Goal: Task Accomplishment & Management: Complete application form

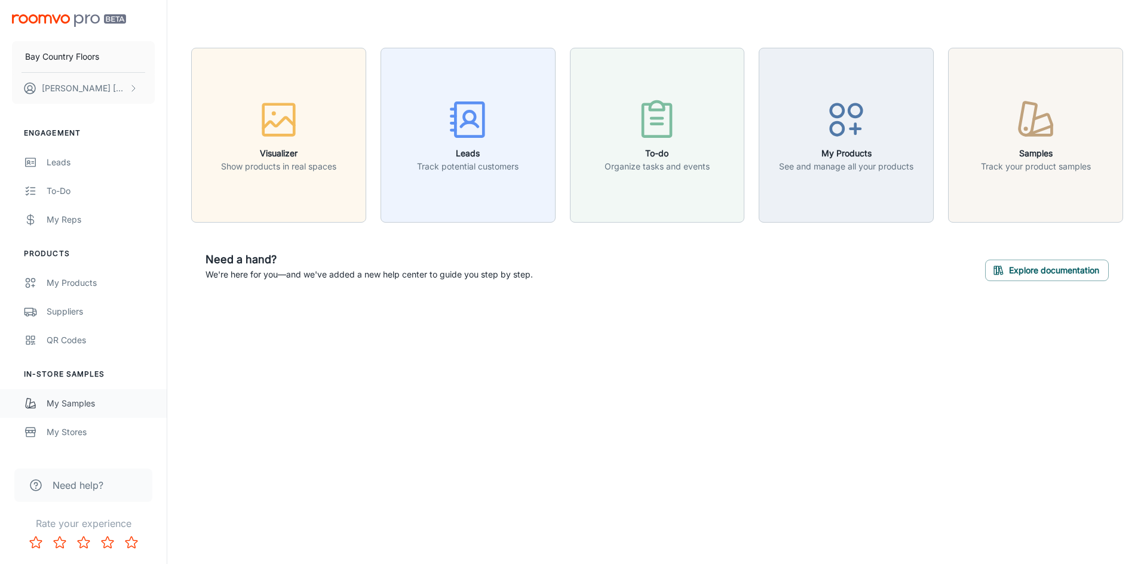
click at [75, 402] on div "My Samples" at bounding box center [101, 403] width 108 height 13
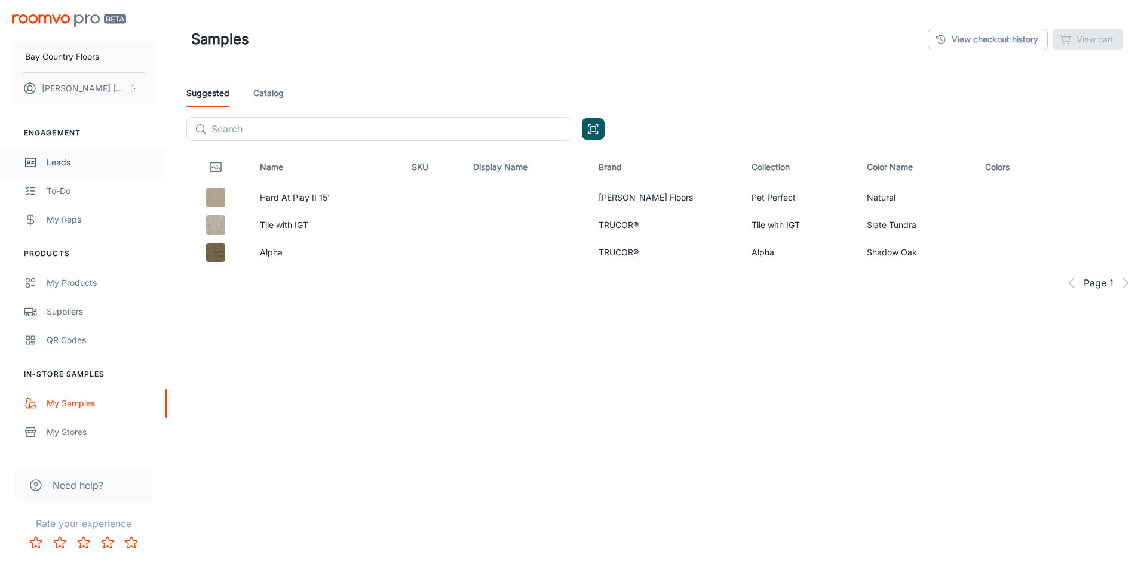
click at [60, 161] on div "Leads" at bounding box center [101, 162] width 108 height 13
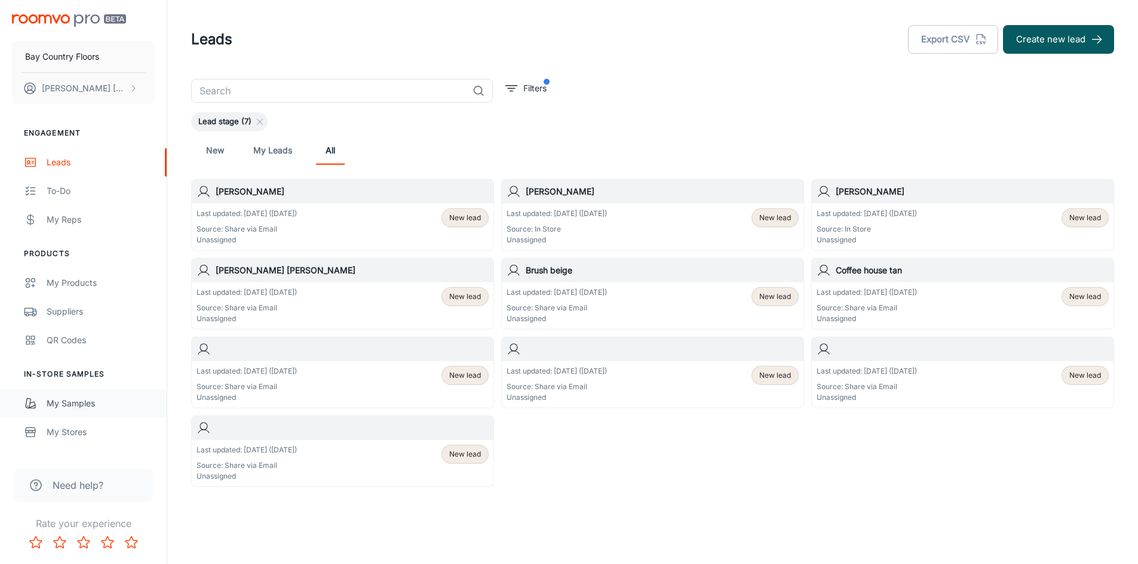
click at [62, 401] on div "My Samples" at bounding box center [101, 403] width 108 height 13
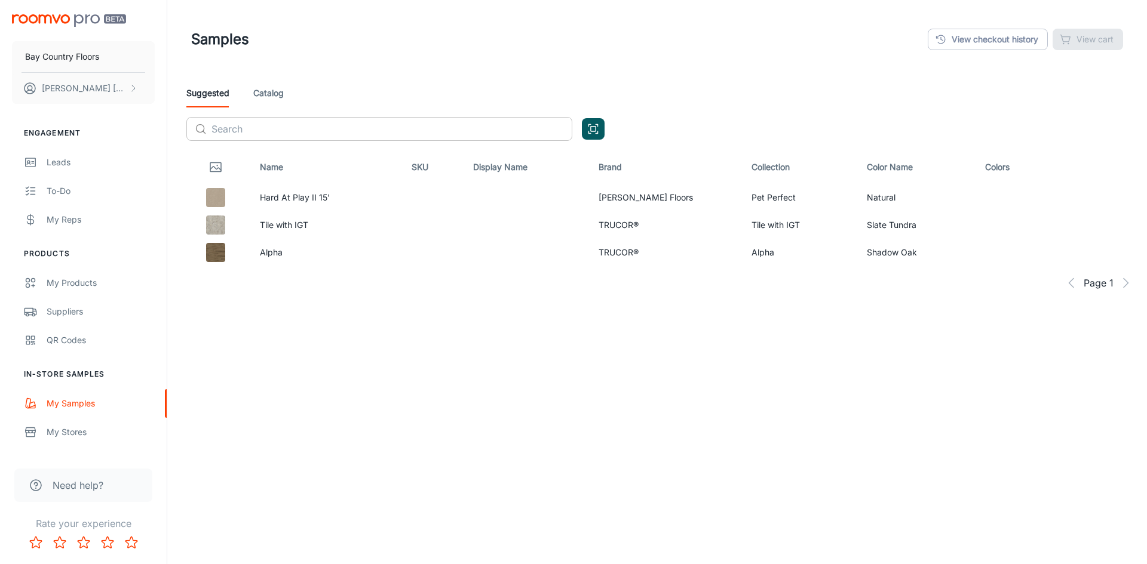
click at [270, 135] on input "text" at bounding box center [391, 129] width 361 height 24
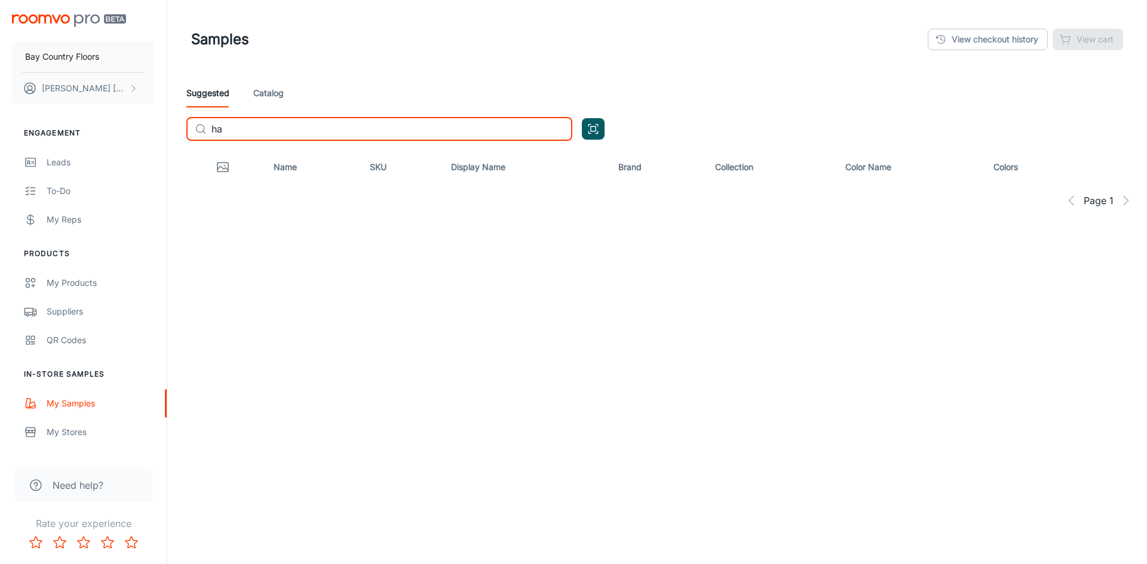
type input "h"
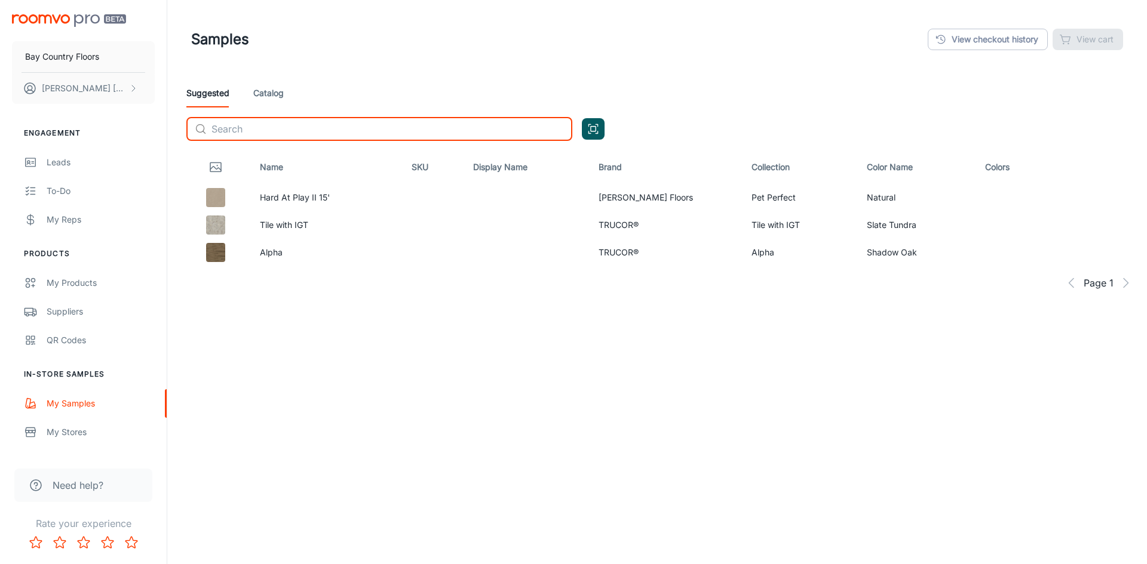
click at [256, 130] on input "text" at bounding box center [391, 129] width 361 height 24
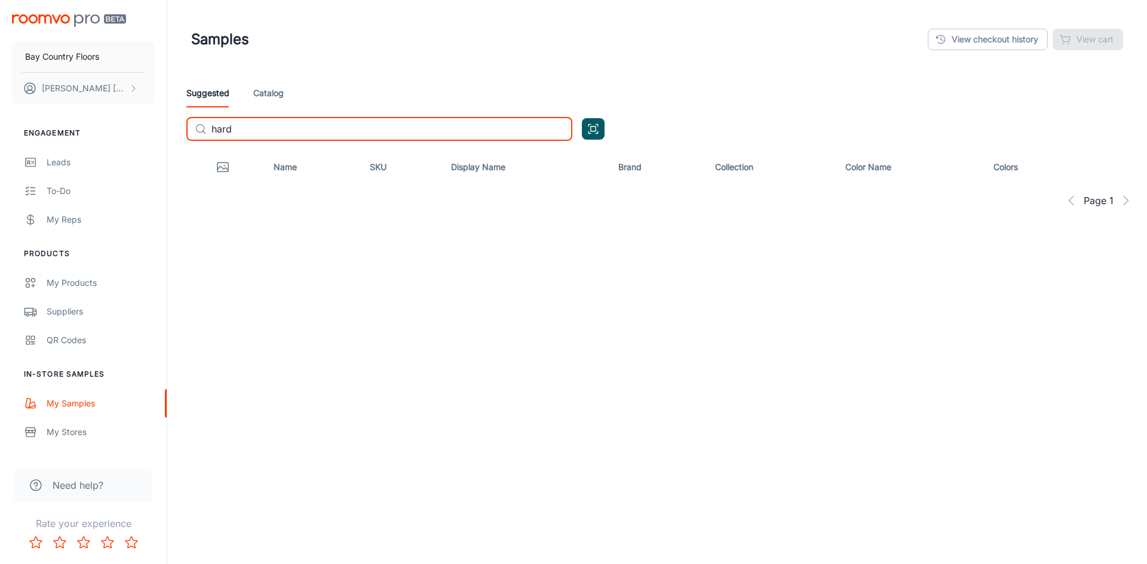
click at [368, 134] on input "hard" at bounding box center [391, 129] width 361 height 24
type input "h"
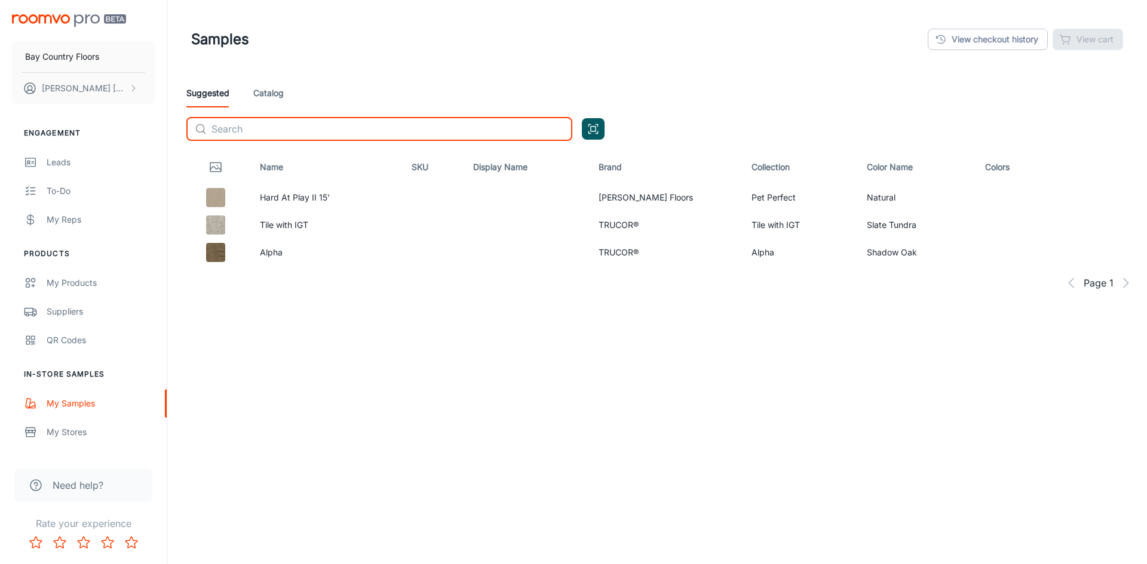
click at [268, 93] on link "Catalog" at bounding box center [268, 93] width 30 height 29
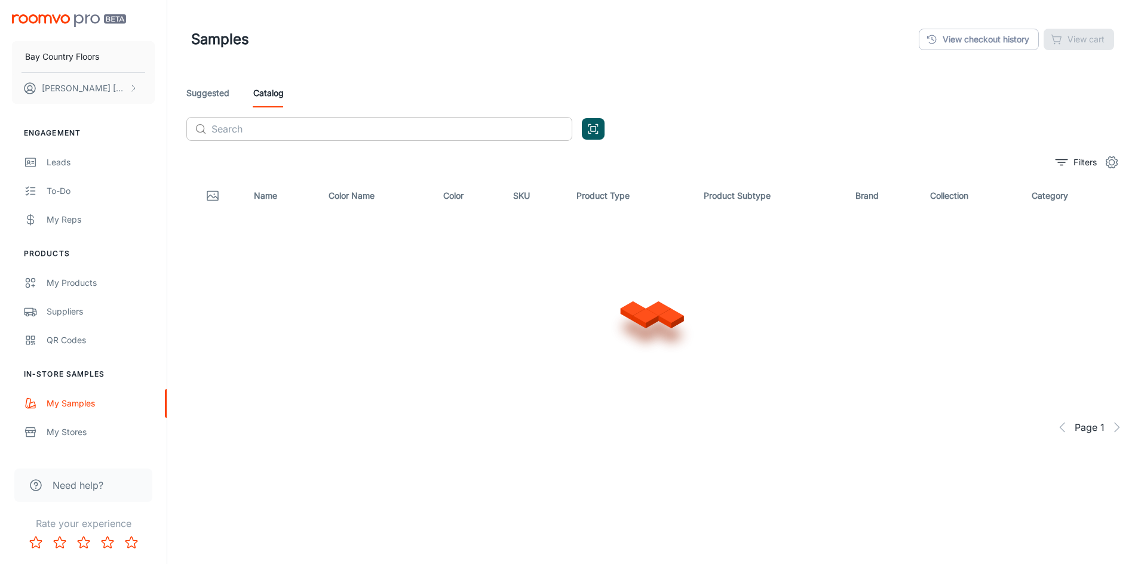
click at [294, 128] on input "text" at bounding box center [391, 129] width 361 height 24
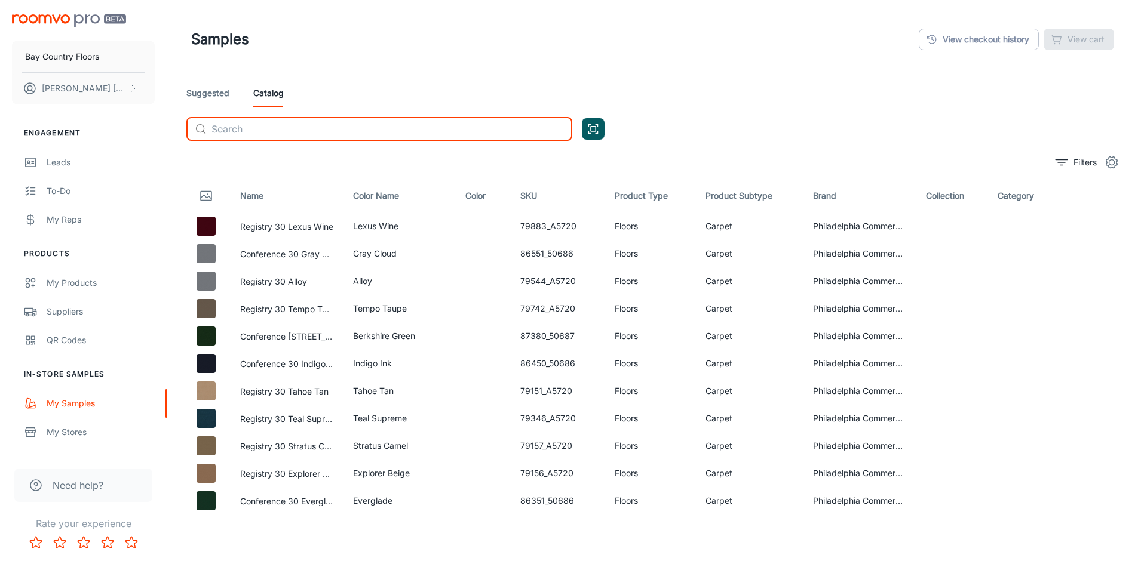
click at [261, 136] on input "text" at bounding box center [391, 129] width 361 height 24
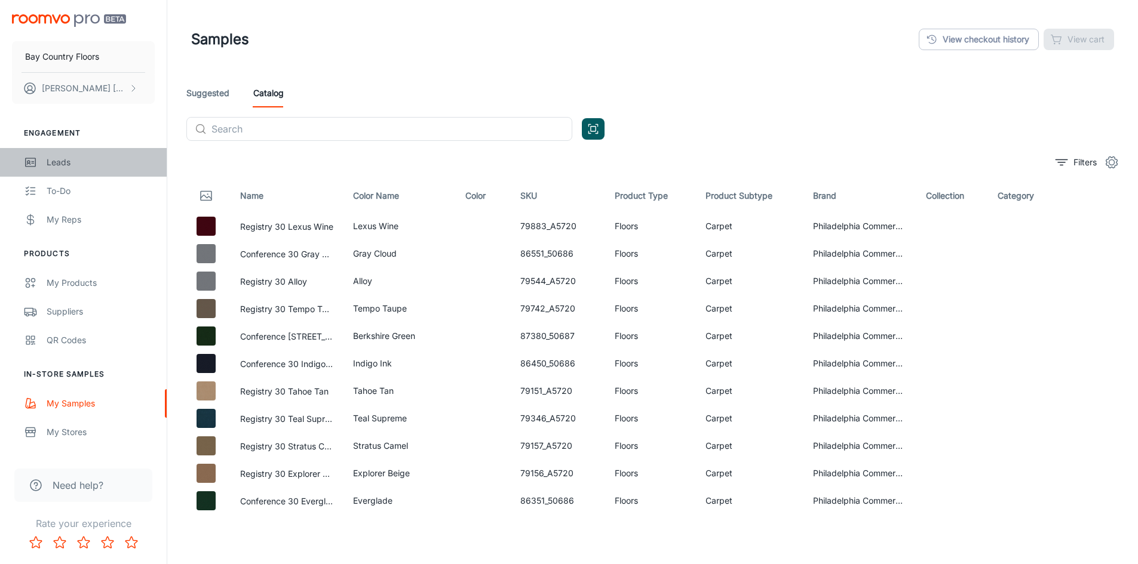
click at [64, 163] on div "Leads" at bounding box center [101, 162] width 108 height 13
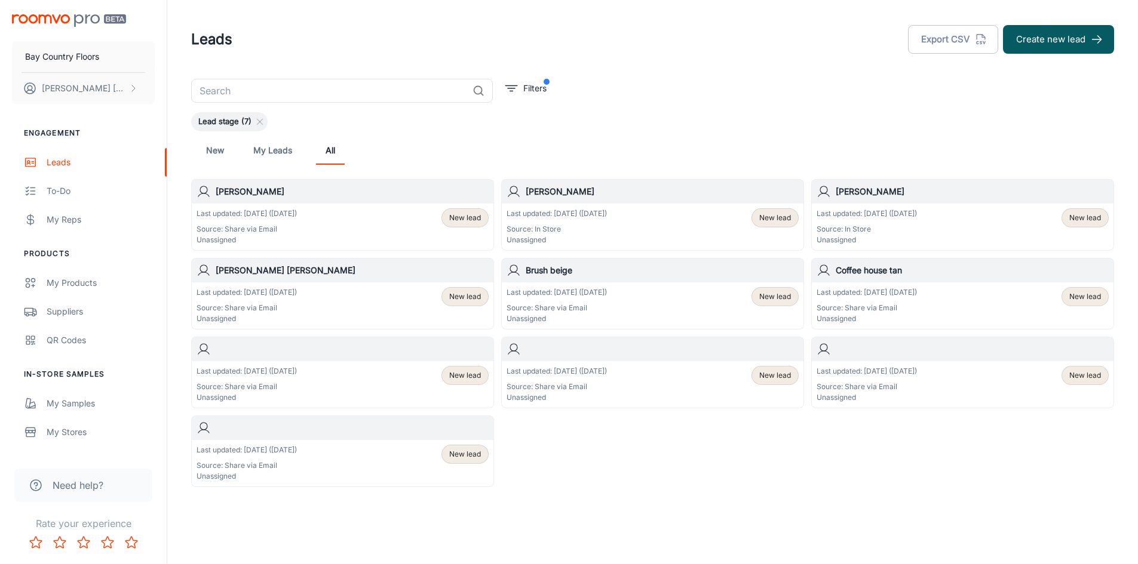
click at [251, 92] on input "text" at bounding box center [329, 91] width 276 height 24
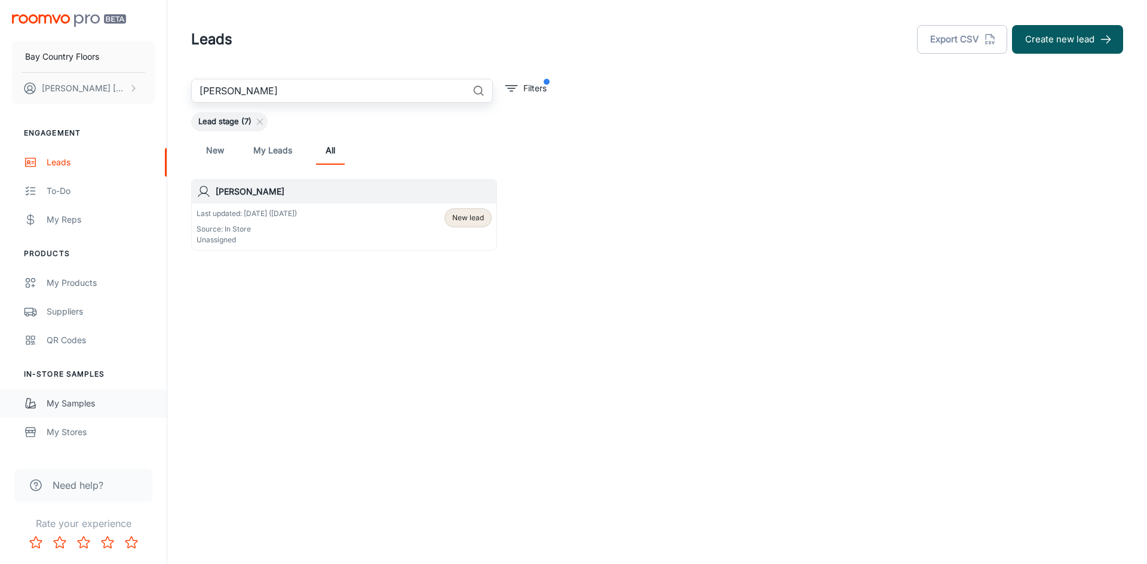
type input "[PERSON_NAME]"
click at [64, 402] on div "My Samples" at bounding box center [101, 403] width 108 height 13
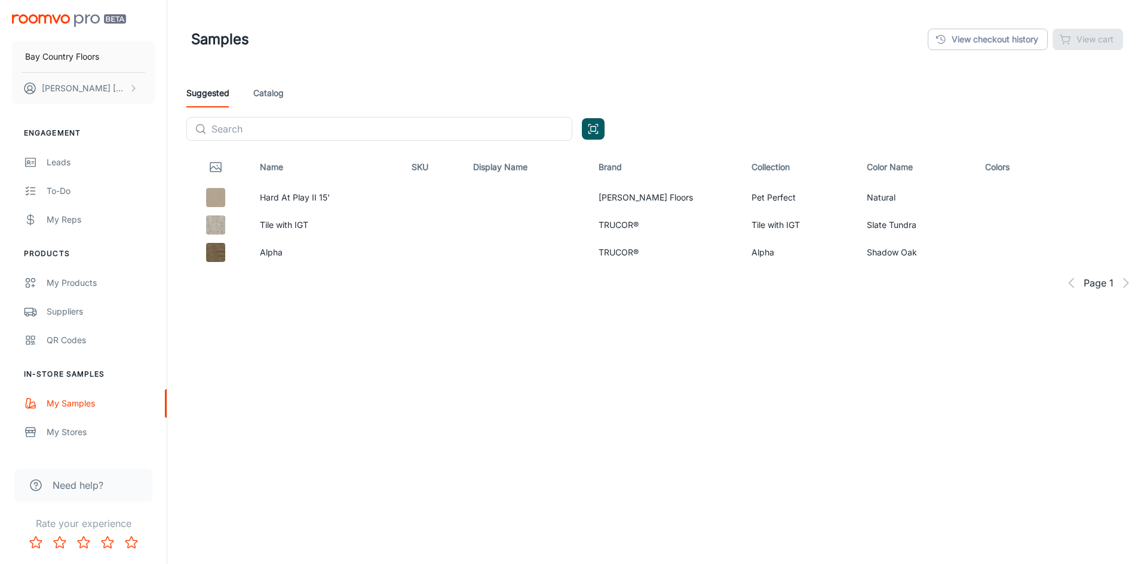
click at [262, 94] on link "Catalog" at bounding box center [268, 93] width 30 height 29
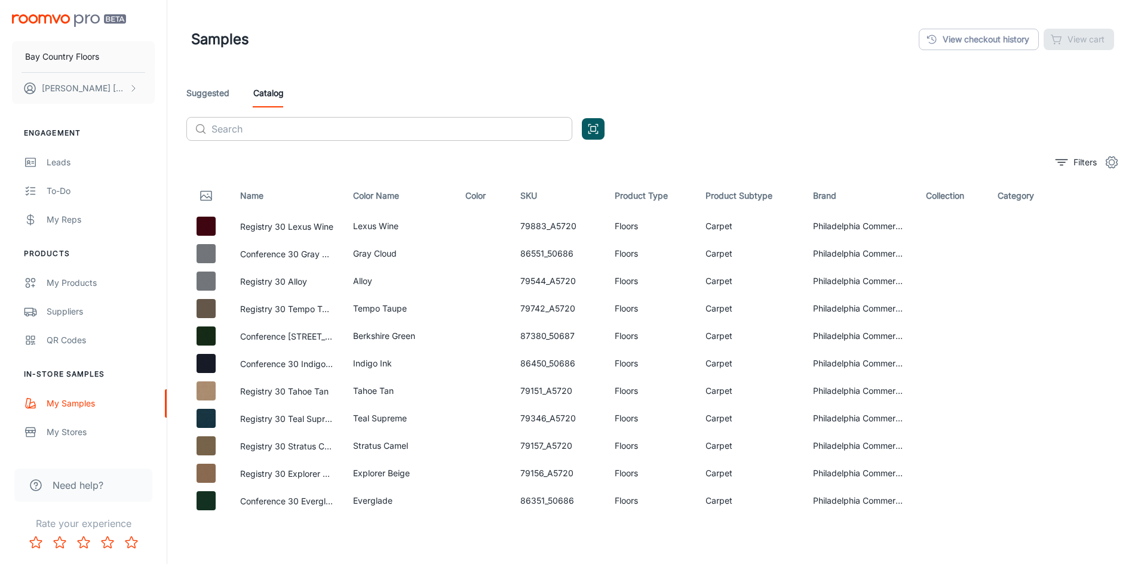
click at [233, 132] on input "text" at bounding box center [391, 129] width 361 height 24
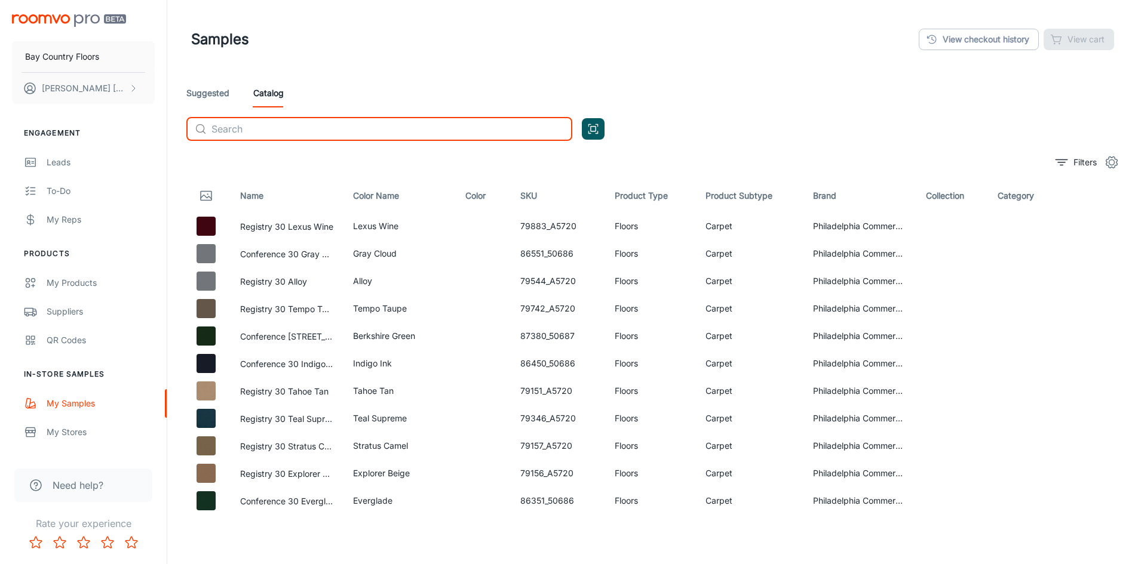
click at [238, 128] on input "text" at bounding box center [391, 129] width 361 height 24
click at [337, 128] on input "text" at bounding box center [391, 129] width 361 height 24
click at [199, 94] on link "Suggested" at bounding box center [207, 93] width 43 height 29
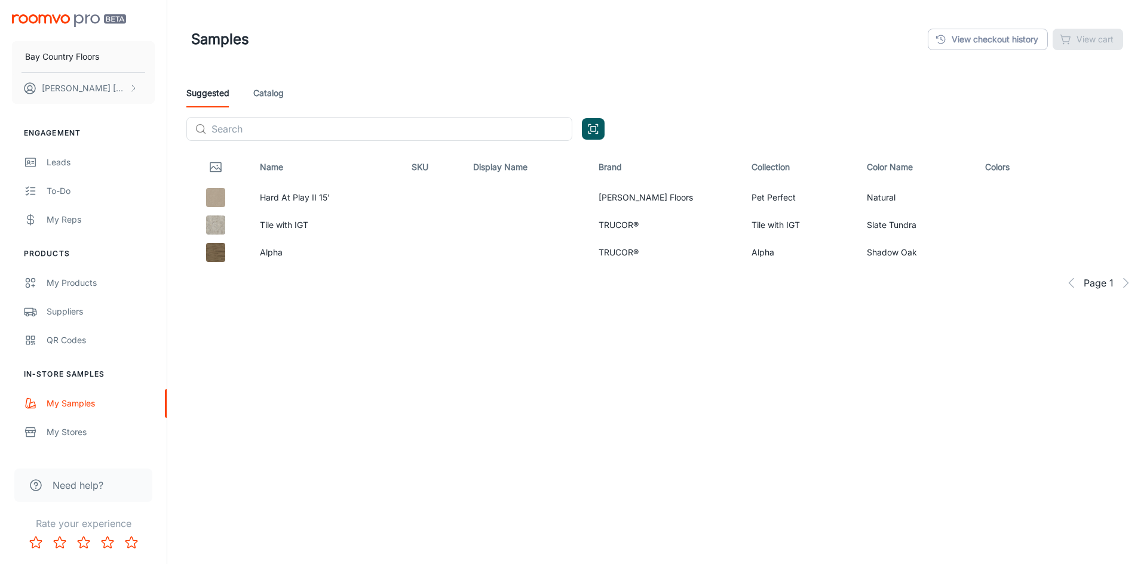
click at [90, 17] on img "scrollable content" at bounding box center [69, 20] width 114 height 13
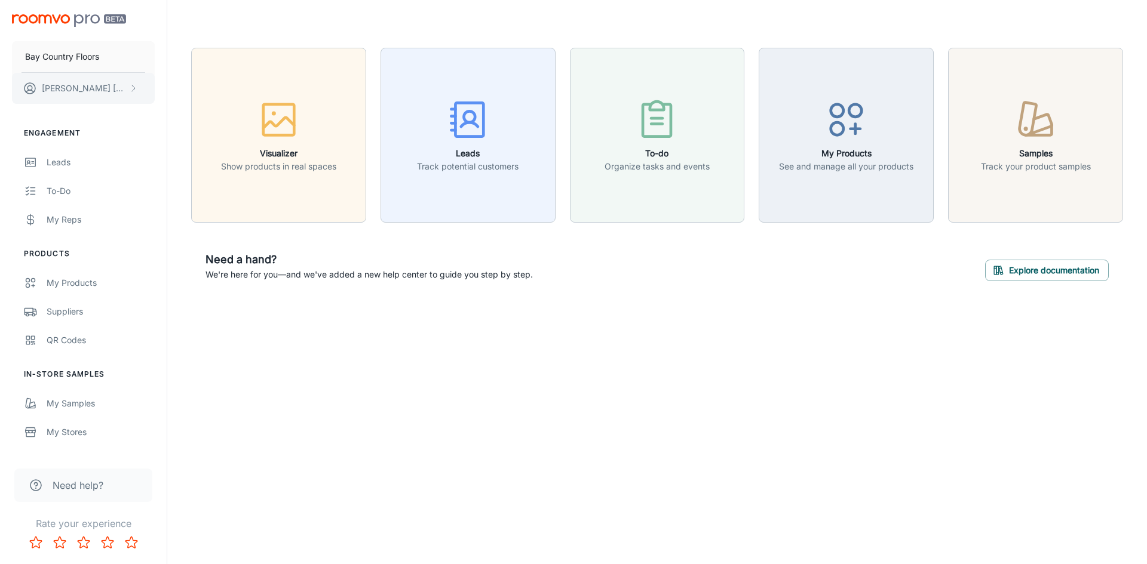
click at [65, 87] on p "[PERSON_NAME]" at bounding box center [84, 88] width 84 height 13
click at [195, 88] on li "User Profile" at bounding box center [187, 88] width 64 height 20
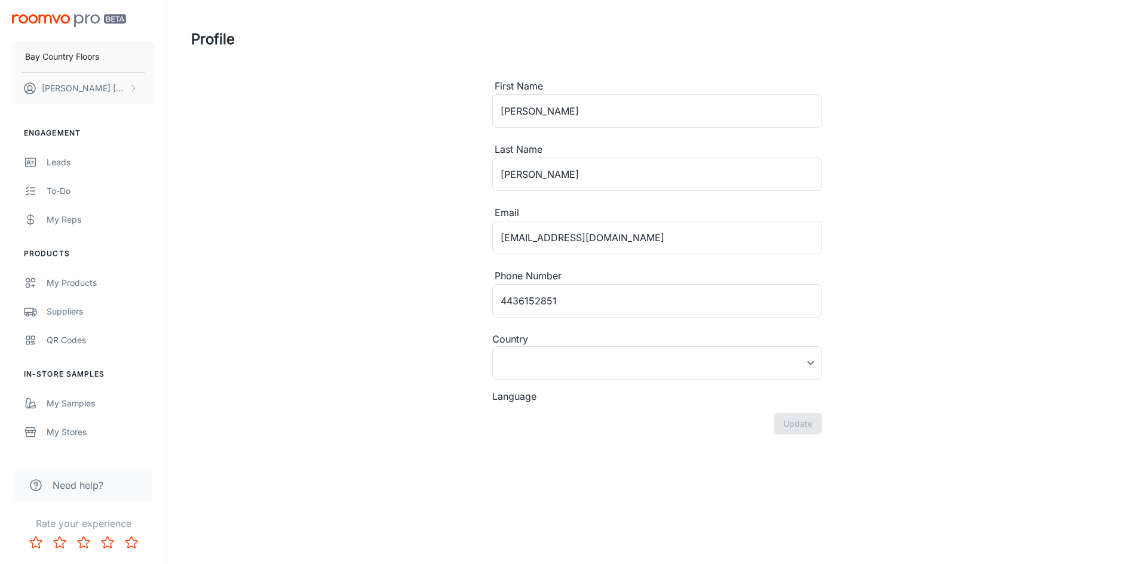
type input "[GEOGRAPHIC_DATA]"
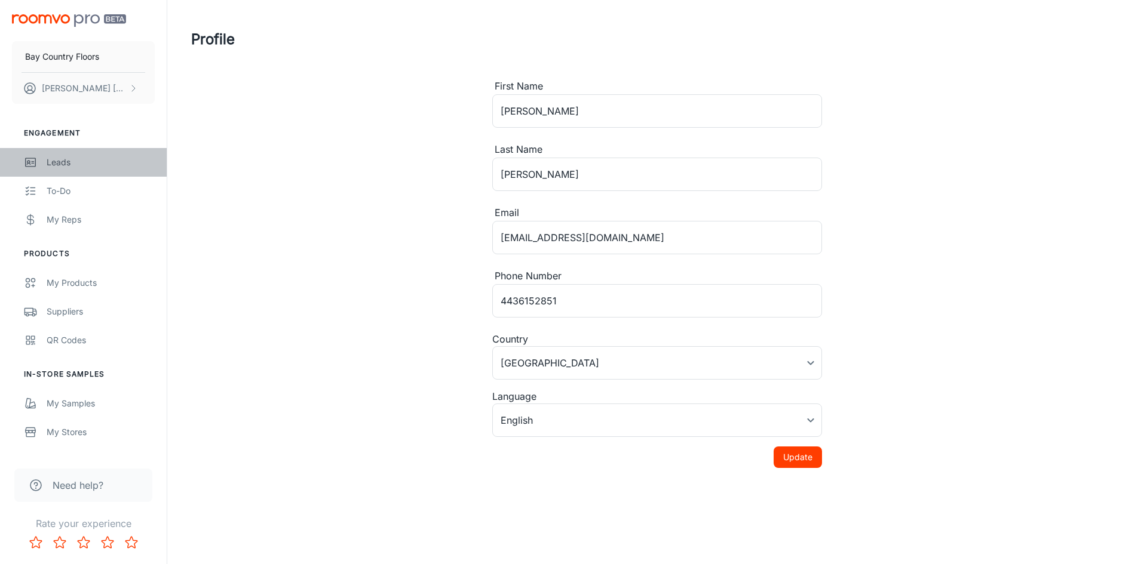
click at [45, 165] on link "Leads" at bounding box center [83, 162] width 167 height 29
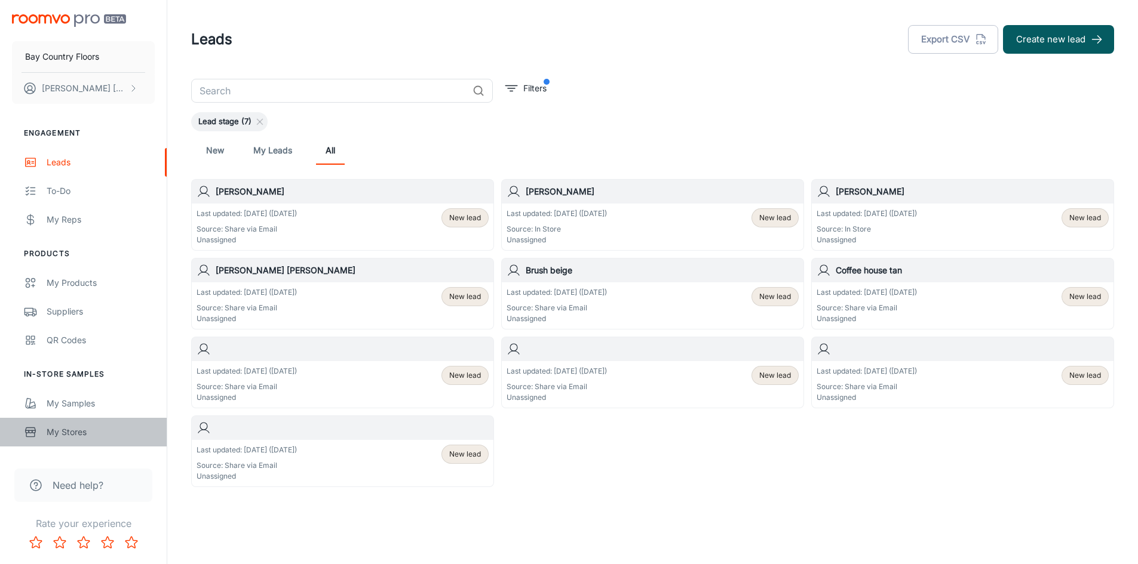
click at [73, 432] on div "My Stores" at bounding box center [101, 432] width 108 height 13
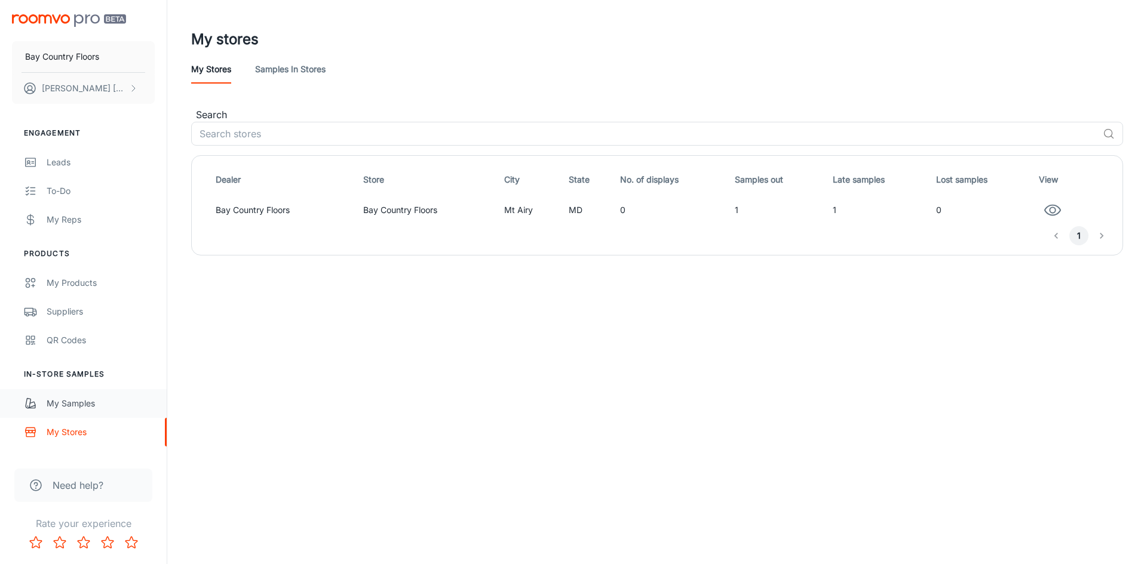
click at [63, 408] on div "My Samples" at bounding box center [101, 403] width 108 height 13
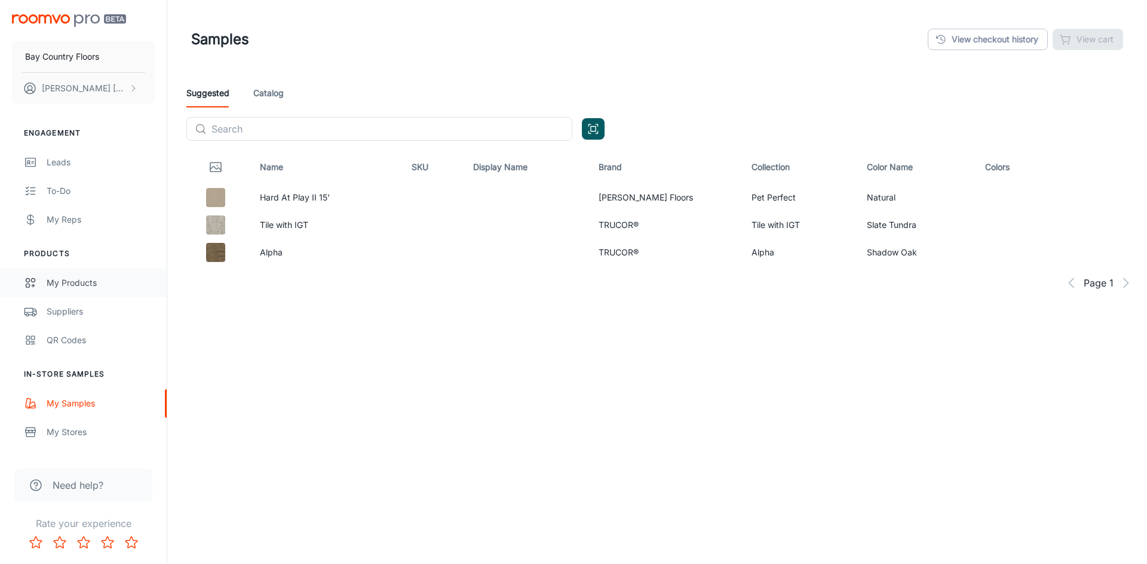
click at [62, 286] on div "My Products" at bounding box center [101, 282] width 108 height 13
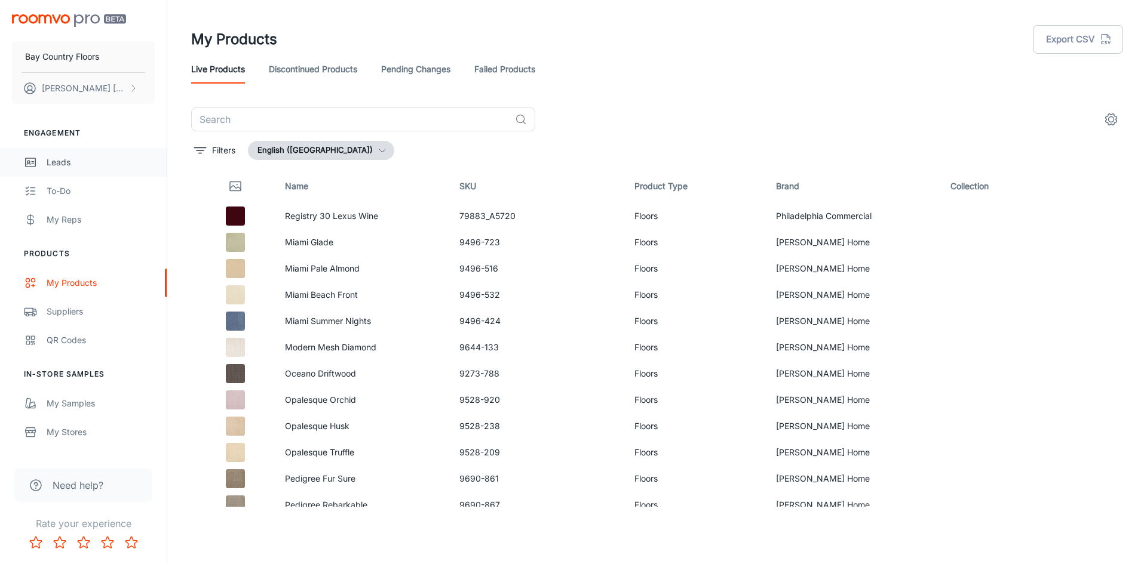
click at [46, 159] on link "Leads" at bounding box center [83, 162] width 167 height 29
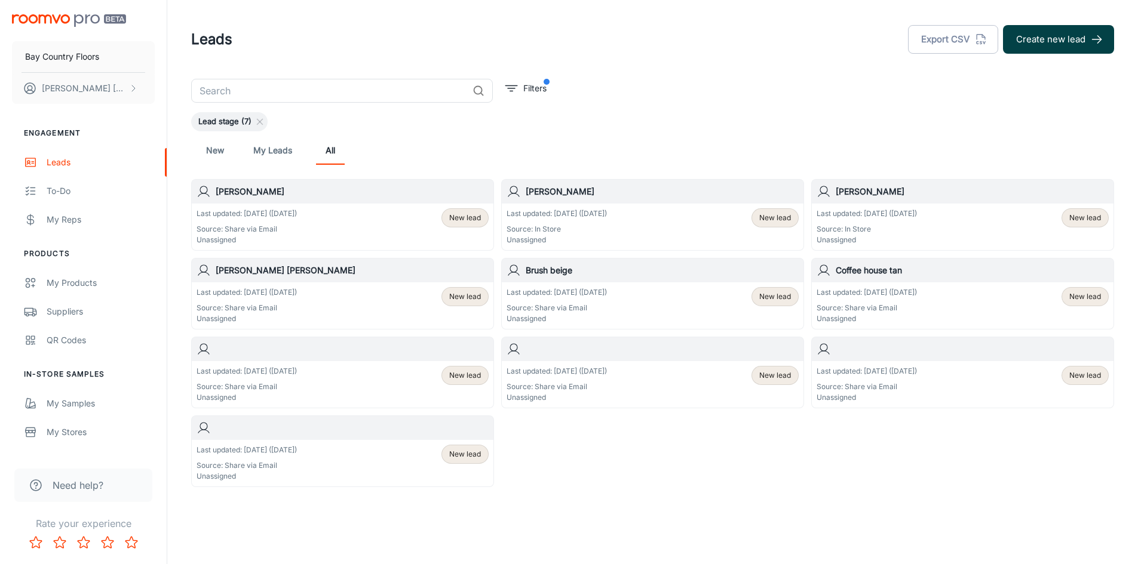
click at [1049, 41] on button "Create new lead" at bounding box center [1058, 39] width 111 height 29
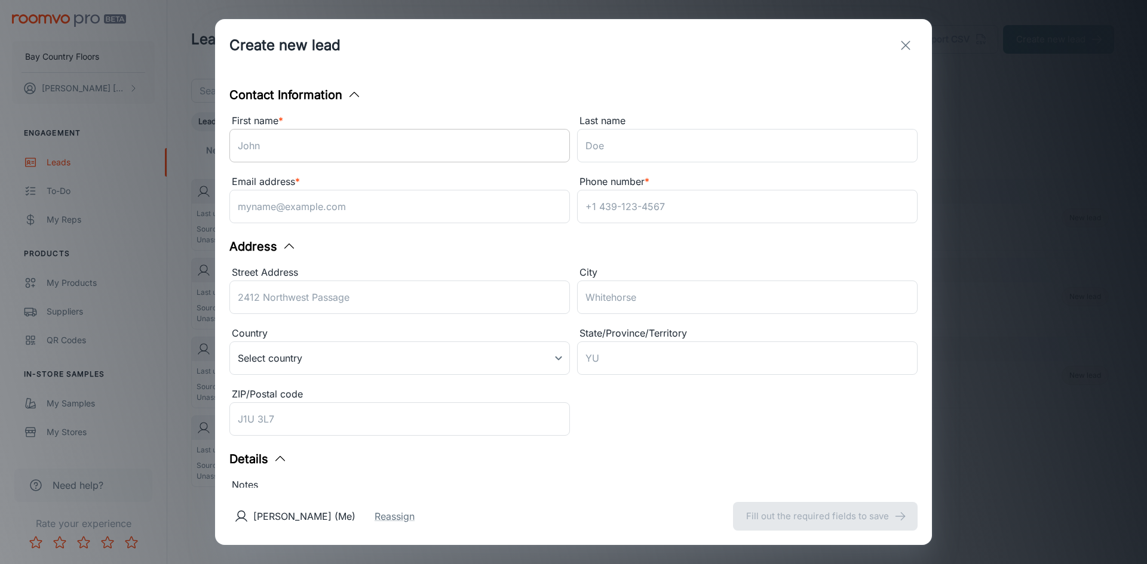
click at [429, 139] on input "First name *" at bounding box center [399, 145] width 340 height 33
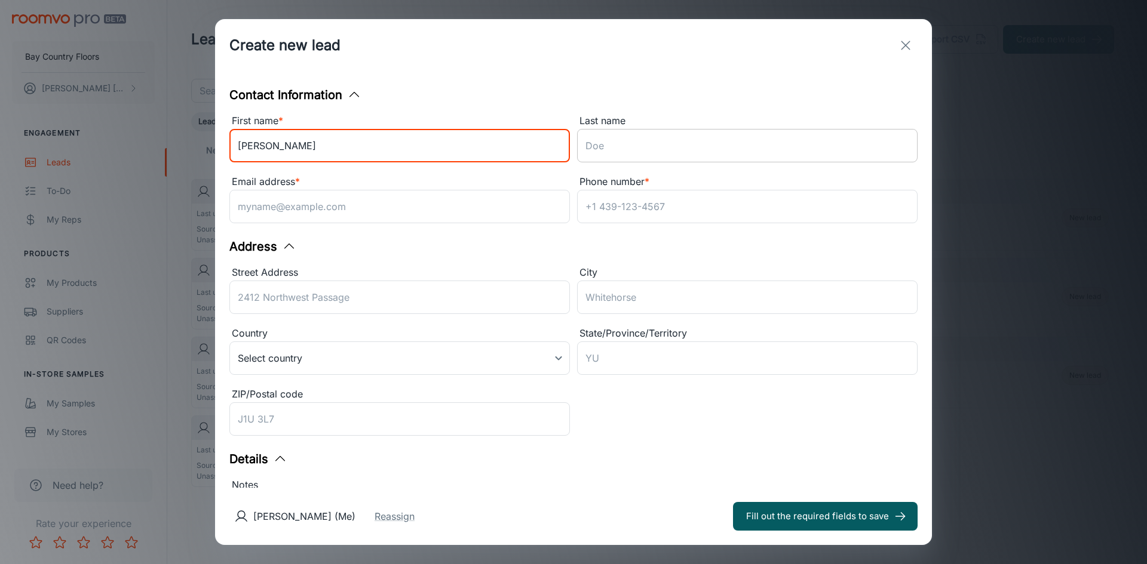
type input "[PERSON_NAME]"
click at [579, 136] on input "Last name" at bounding box center [747, 145] width 340 height 33
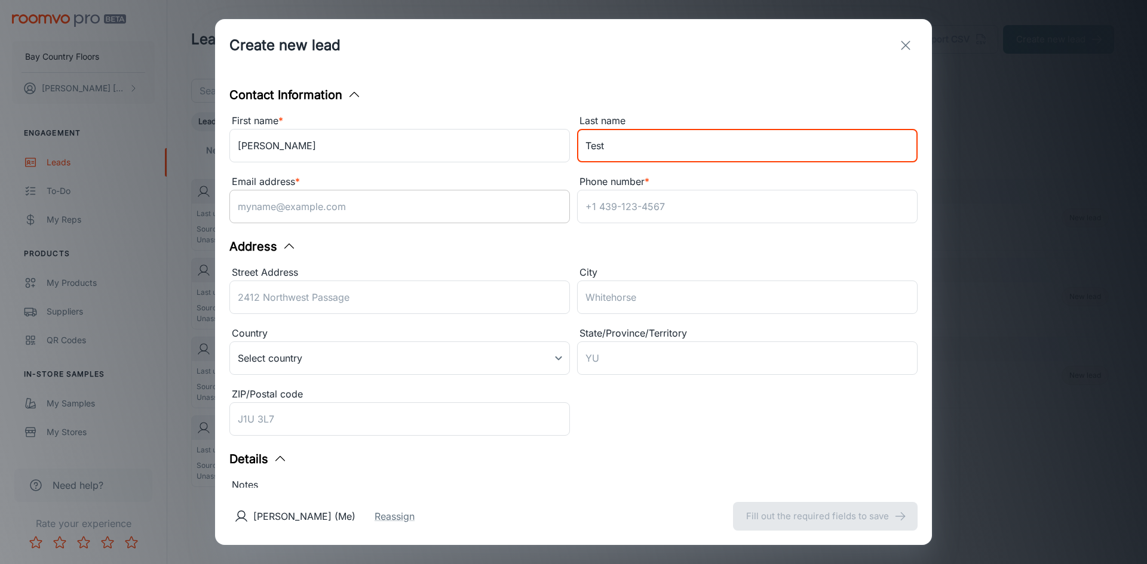
type input "Test"
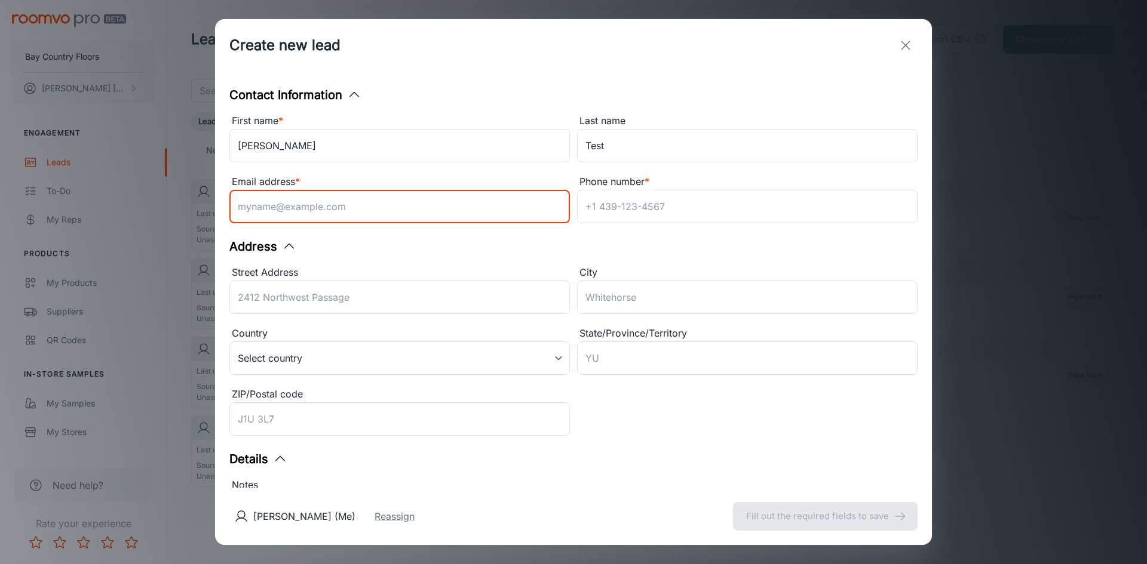
click at [411, 204] on input "Email address *" at bounding box center [399, 206] width 340 height 33
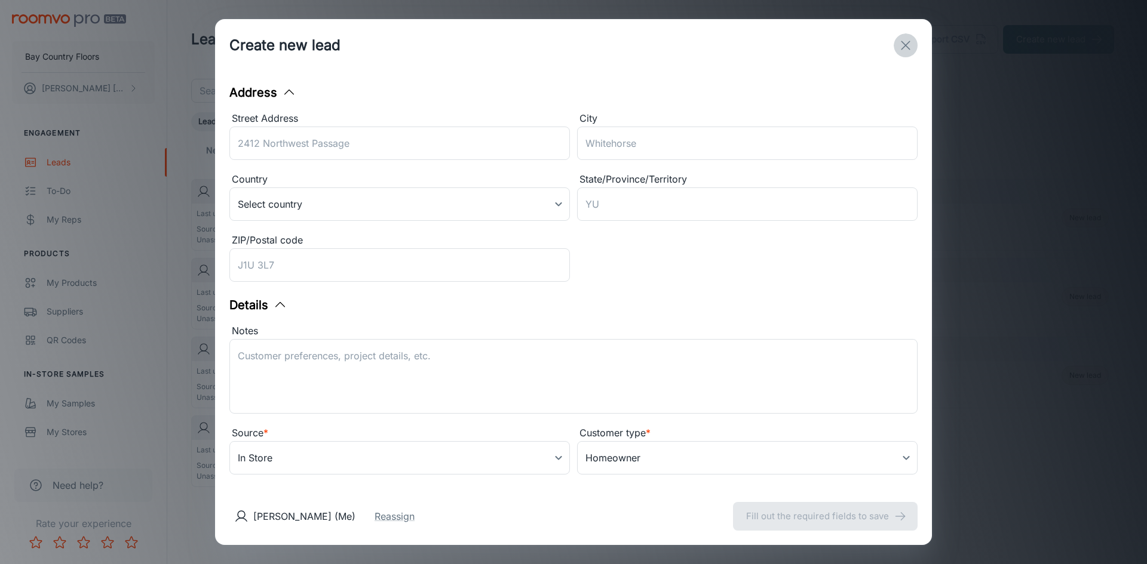
click at [904, 46] on icon "exit" at bounding box center [905, 45] width 14 height 14
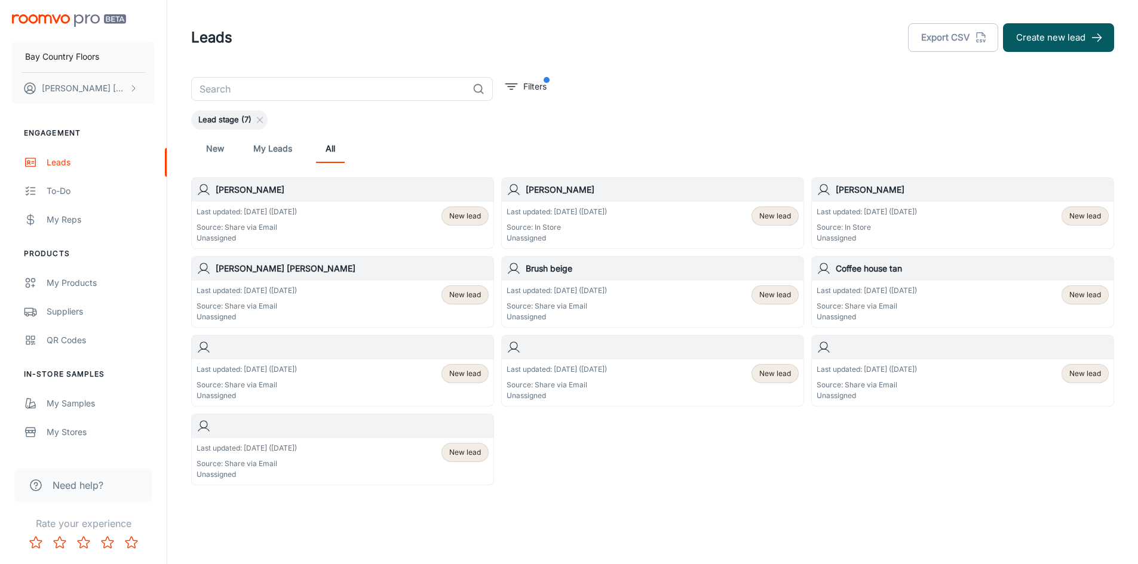
scroll to position [0, 0]
click at [68, 191] on div "To-do" at bounding box center [101, 191] width 108 height 13
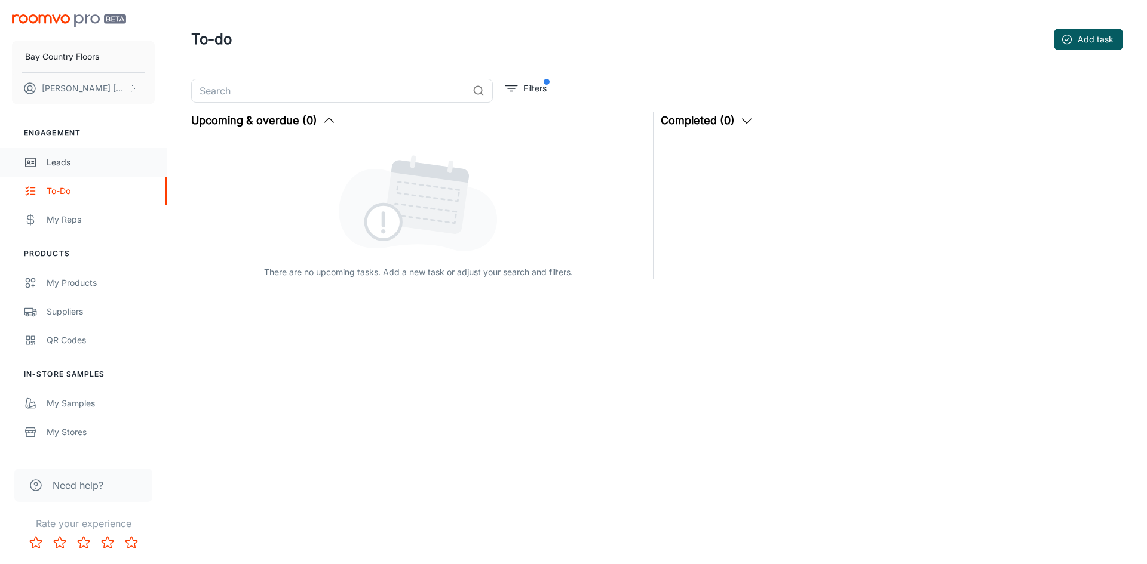
click at [73, 164] on div "Leads" at bounding box center [101, 162] width 108 height 13
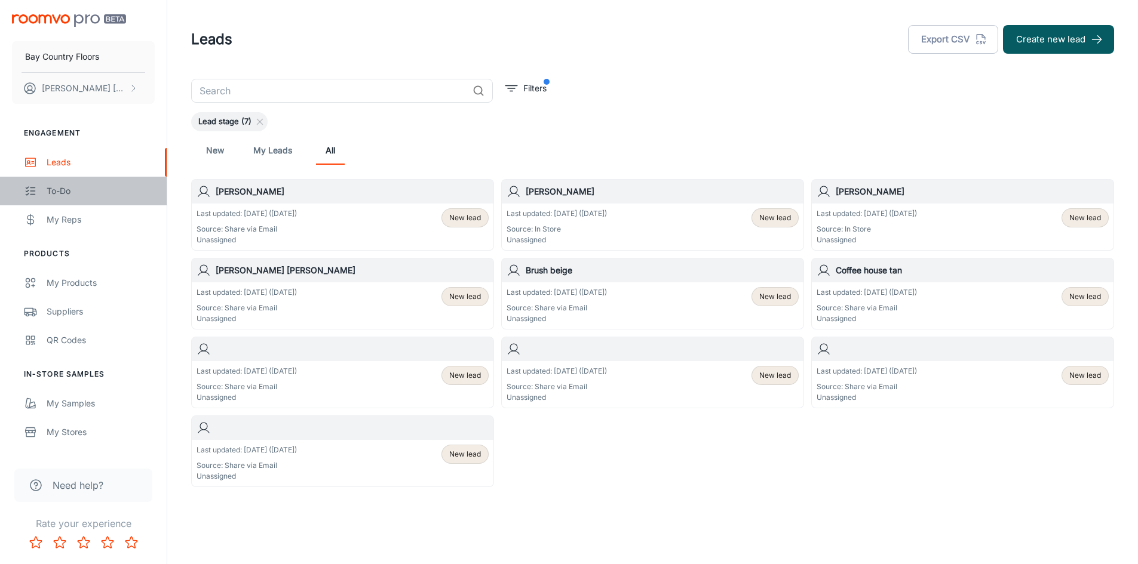
click at [68, 190] on div "To-do" at bounding box center [101, 191] width 108 height 13
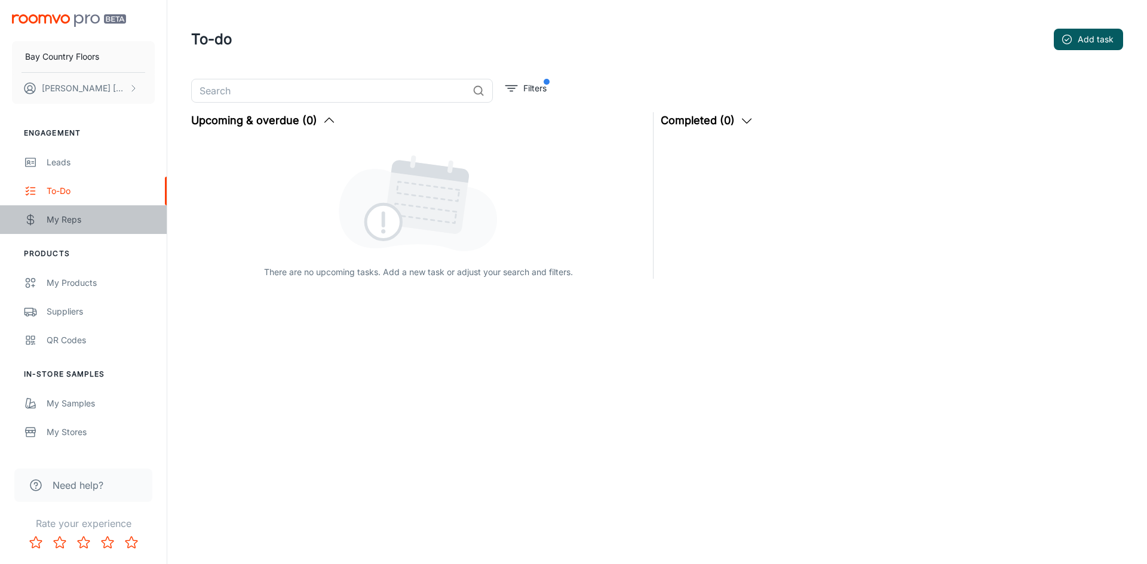
click at [64, 219] on div "My Reps" at bounding box center [101, 219] width 108 height 13
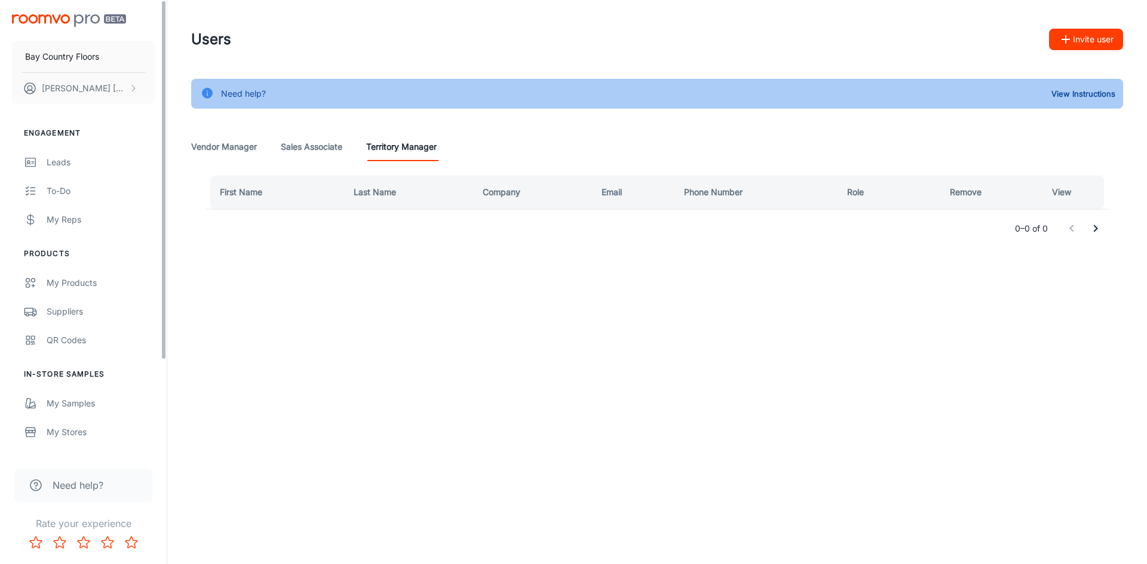
click at [229, 148] on Manager "Vendor Manager" at bounding box center [224, 147] width 66 height 29
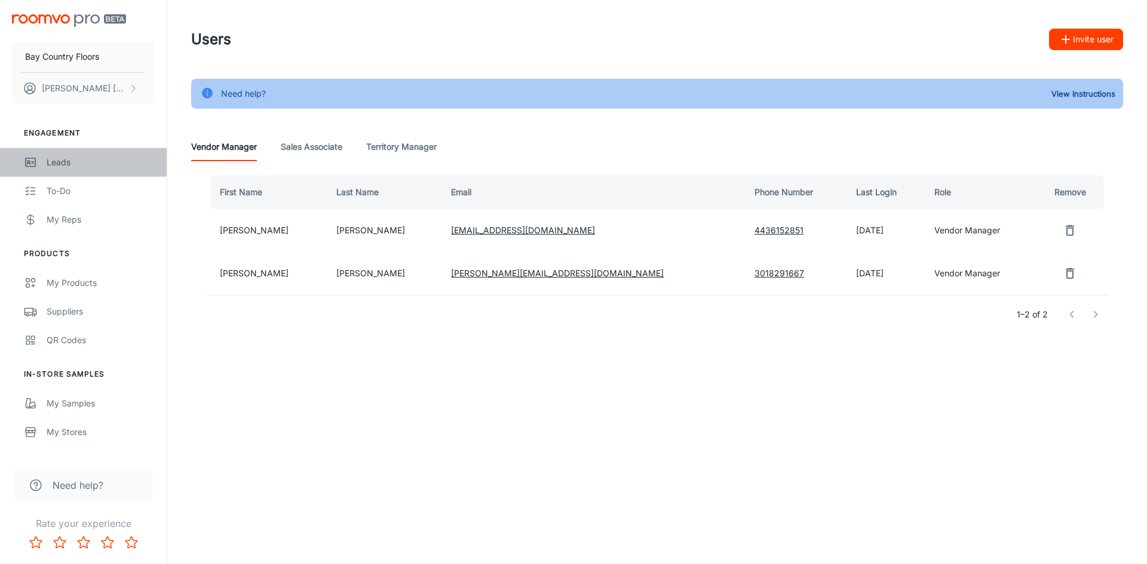
click at [62, 162] on div "Leads" at bounding box center [101, 162] width 108 height 13
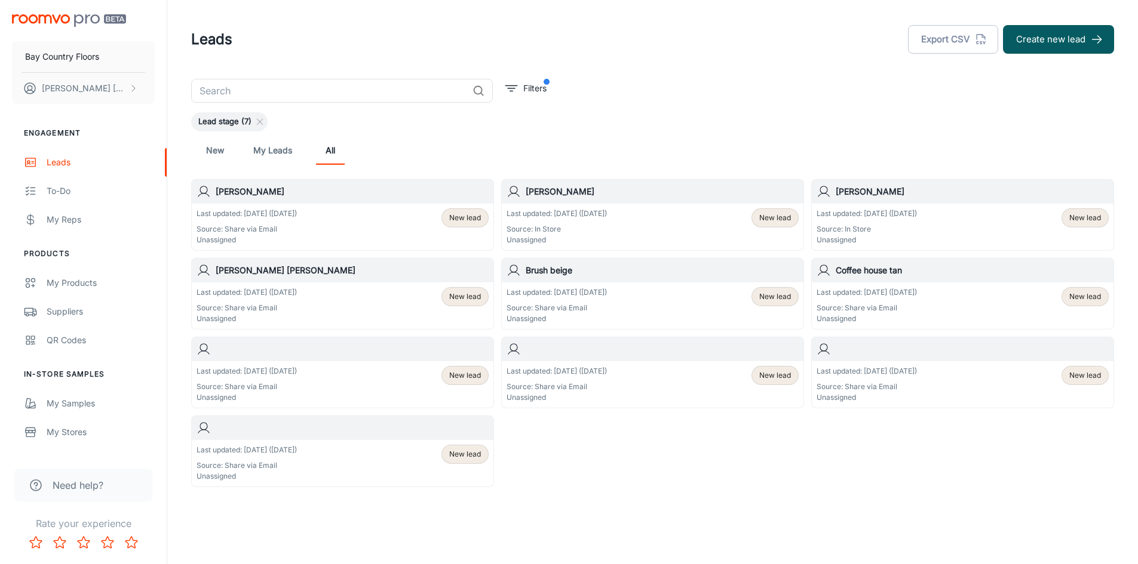
click at [224, 190] on h6 "[PERSON_NAME]" at bounding box center [352, 191] width 273 height 13
